Goal: Information Seeking & Learning: Learn about a topic

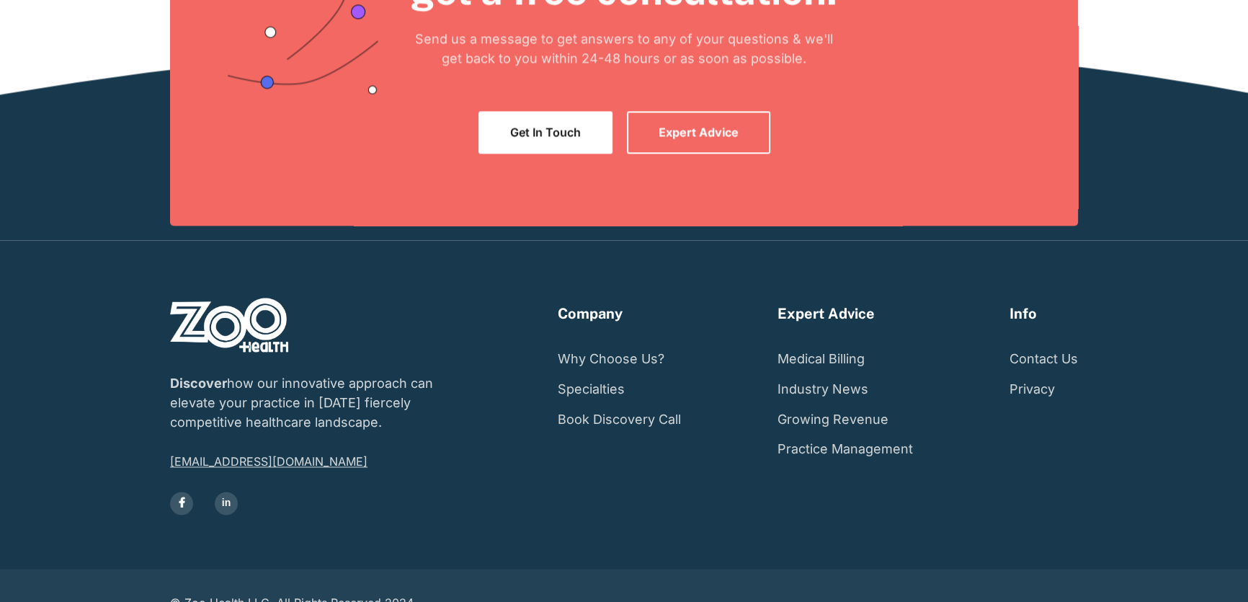
scroll to position [2758, 0]
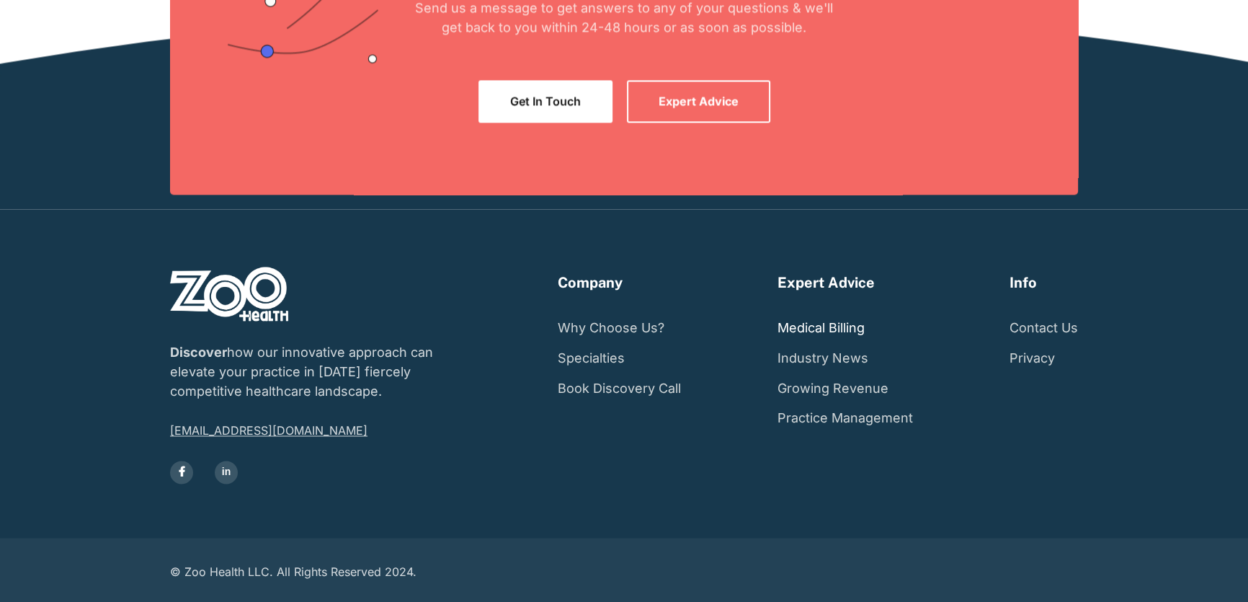
click at [790, 329] on link "Medical Billing" at bounding box center [821, 328] width 87 height 30
click at [812, 324] on link "Medical Billing" at bounding box center [821, 328] width 87 height 30
